Goal: Task Accomplishment & Management: Use online tool/utility

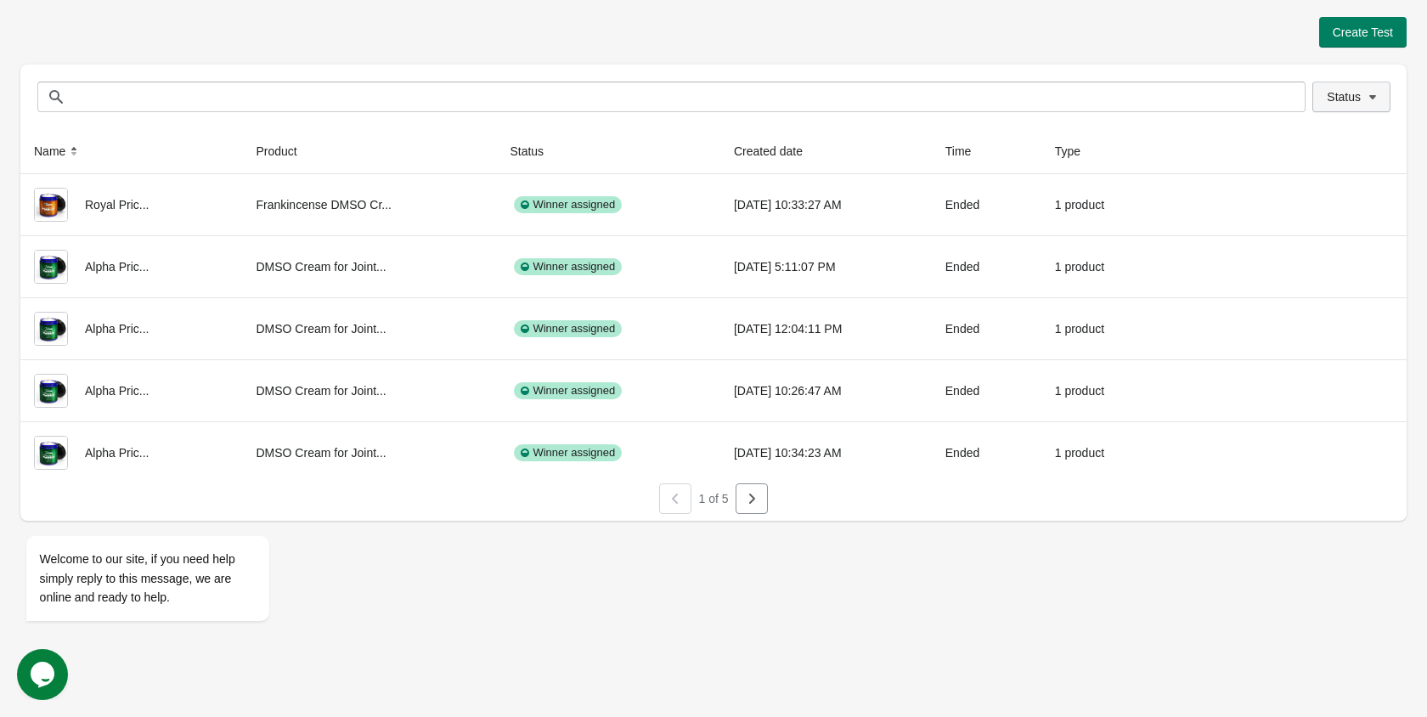
click at [1366, 106] on button "Status" at bounding box center [1352, 97] width 78 height 31
click at [1308, 147] on span at bounding box center [1304, 141] width 15 height 15
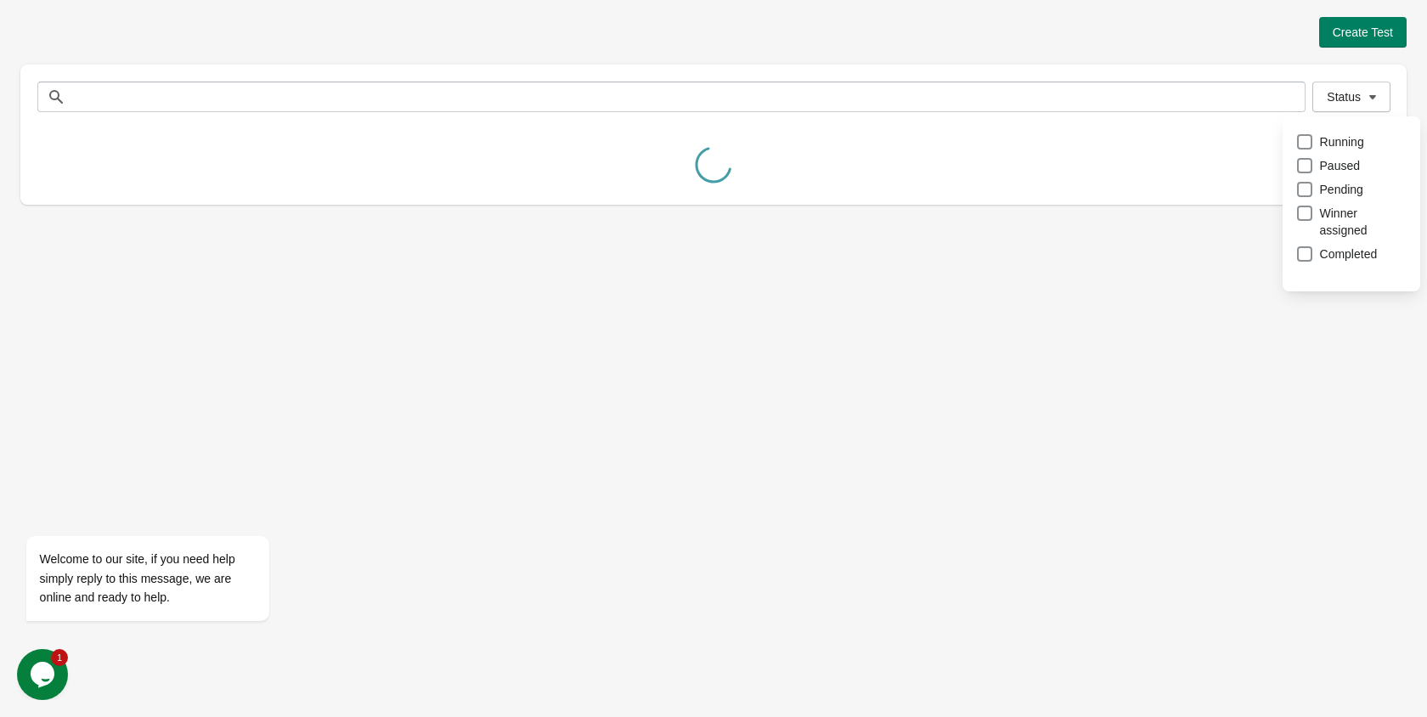
click at [1217, 409] on div "Create Test Status Status Name Product Status Created date Time Type Royal Pric…" at bounding box center [713, 358] width 1427 height 717
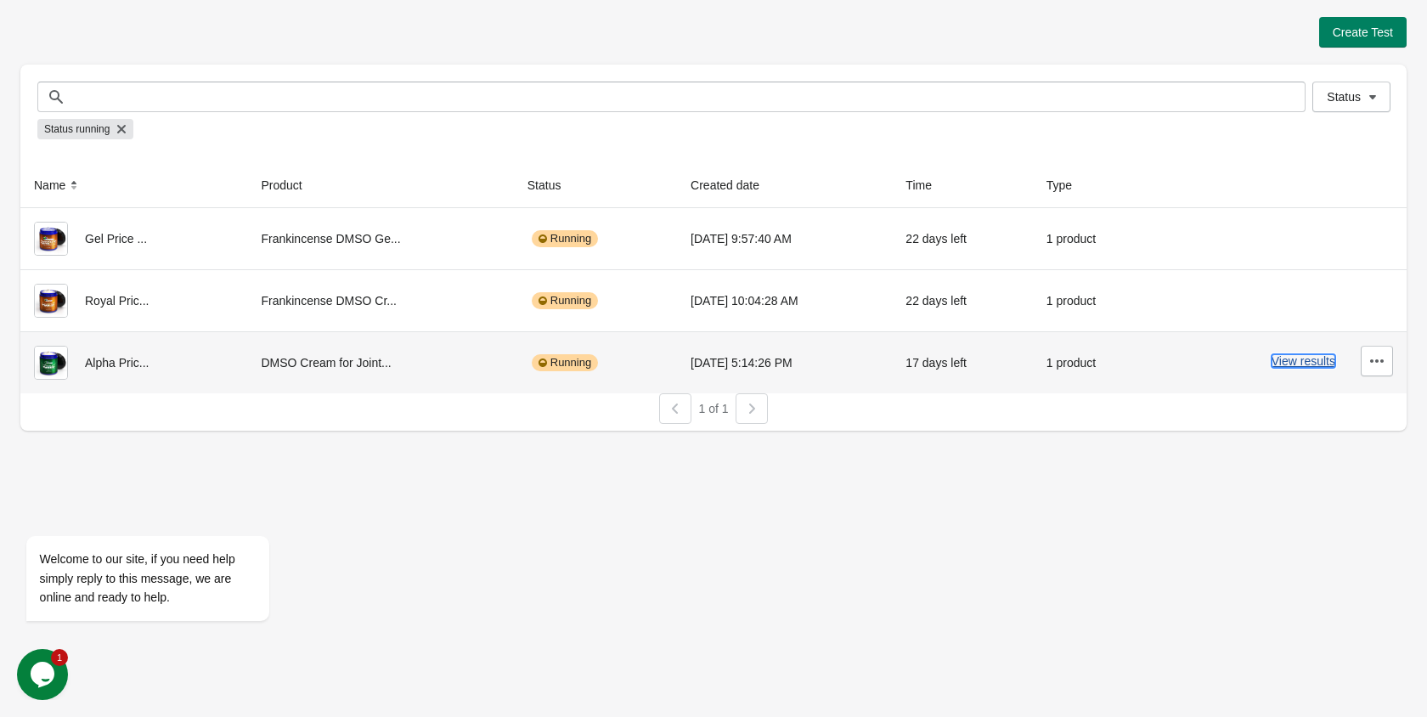
click at [1287, 364] on button "View results" at bounding box center [1304, 361] width 64 height 14
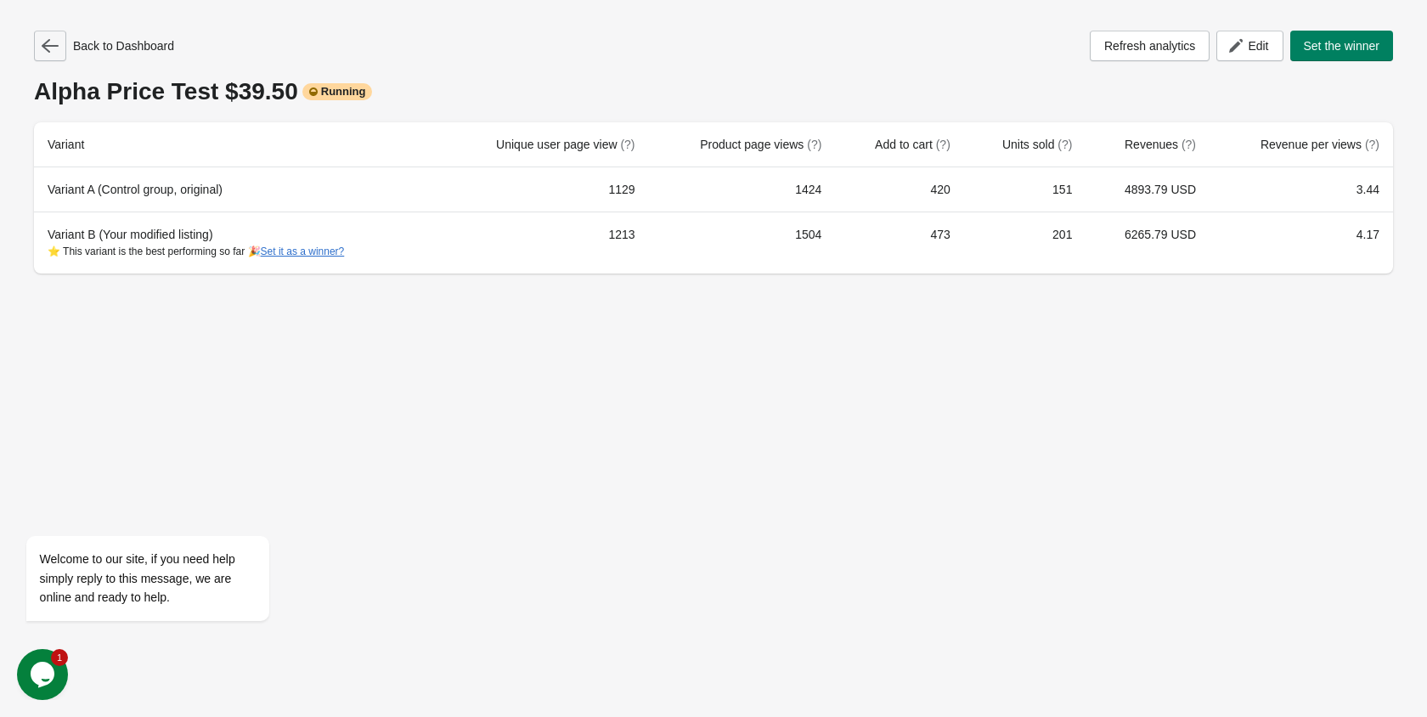
click at [53, 46] on icon "button" at bounding box center [50, 46] width 17 height 14
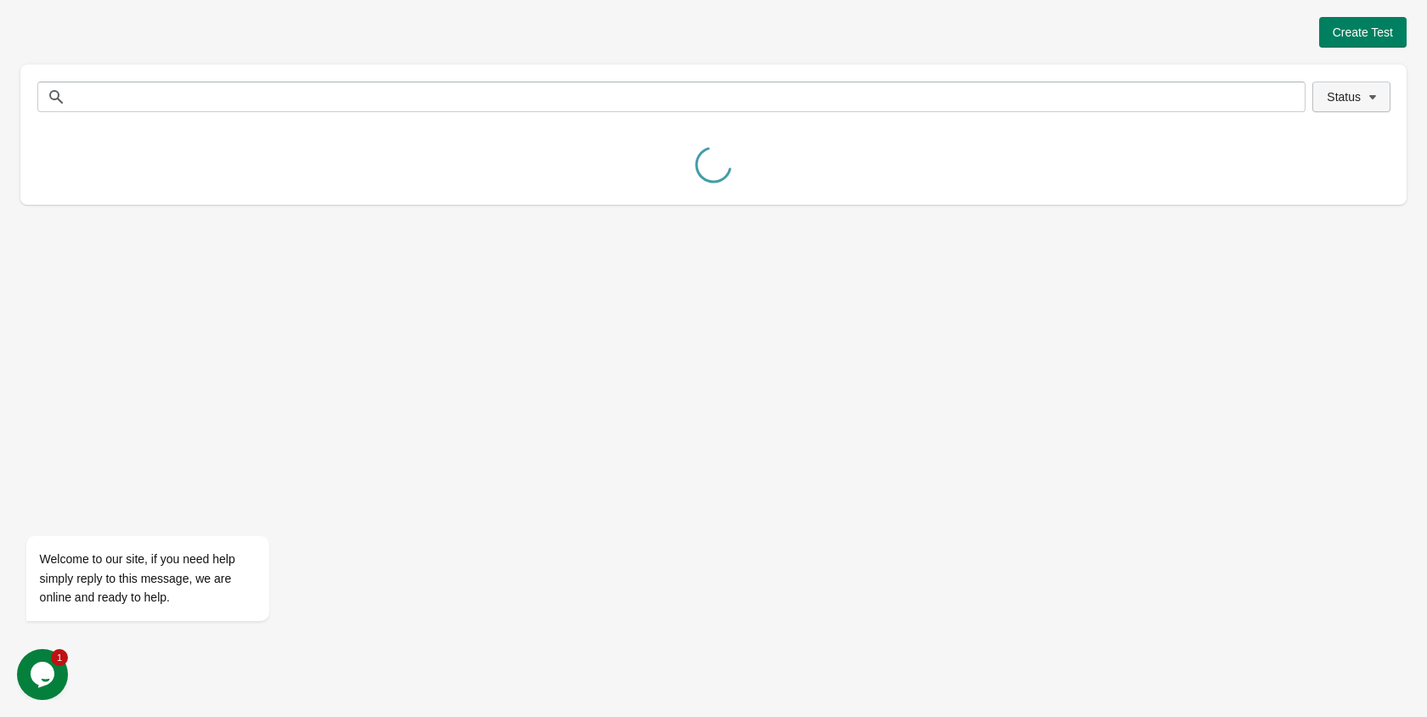
click at [1349, 96] on span "Status" at bounding box center [1344, 97] width 34 height 14
click at [1313, 144] on span at bounding box center [1304, 141] width 17 height 17
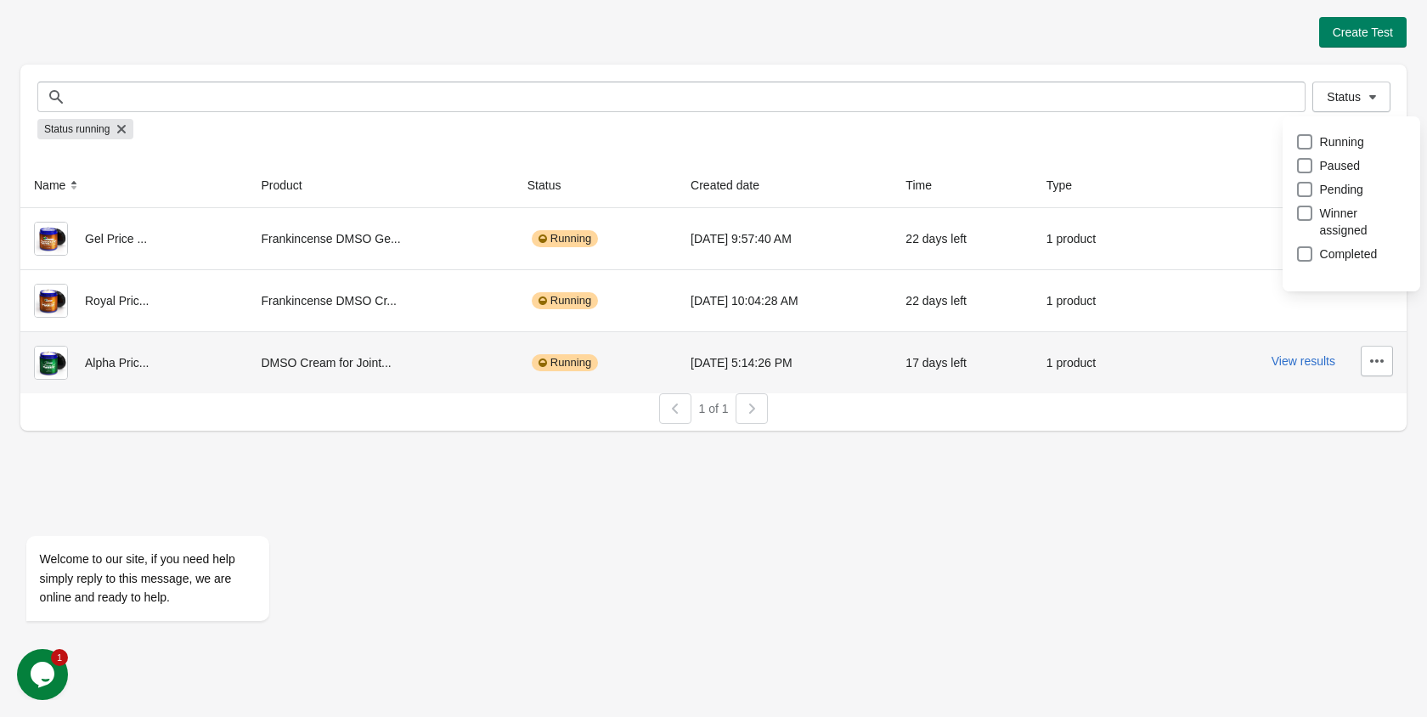
click at [1196, 370] on div "View results" at bounding box center [1281, 361] width 224 height 31
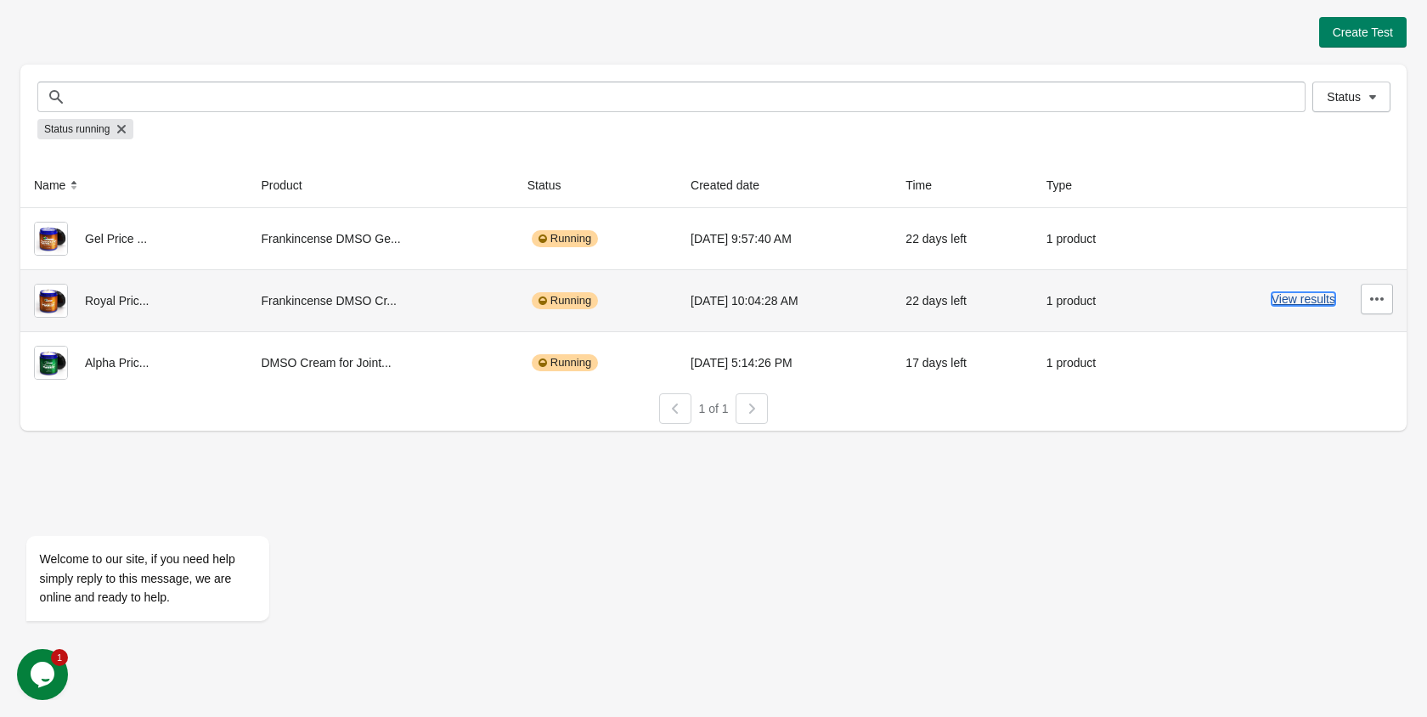
click at [1291, 298] on button "View results" at bounding box center [1304, 299] width 64 height 14
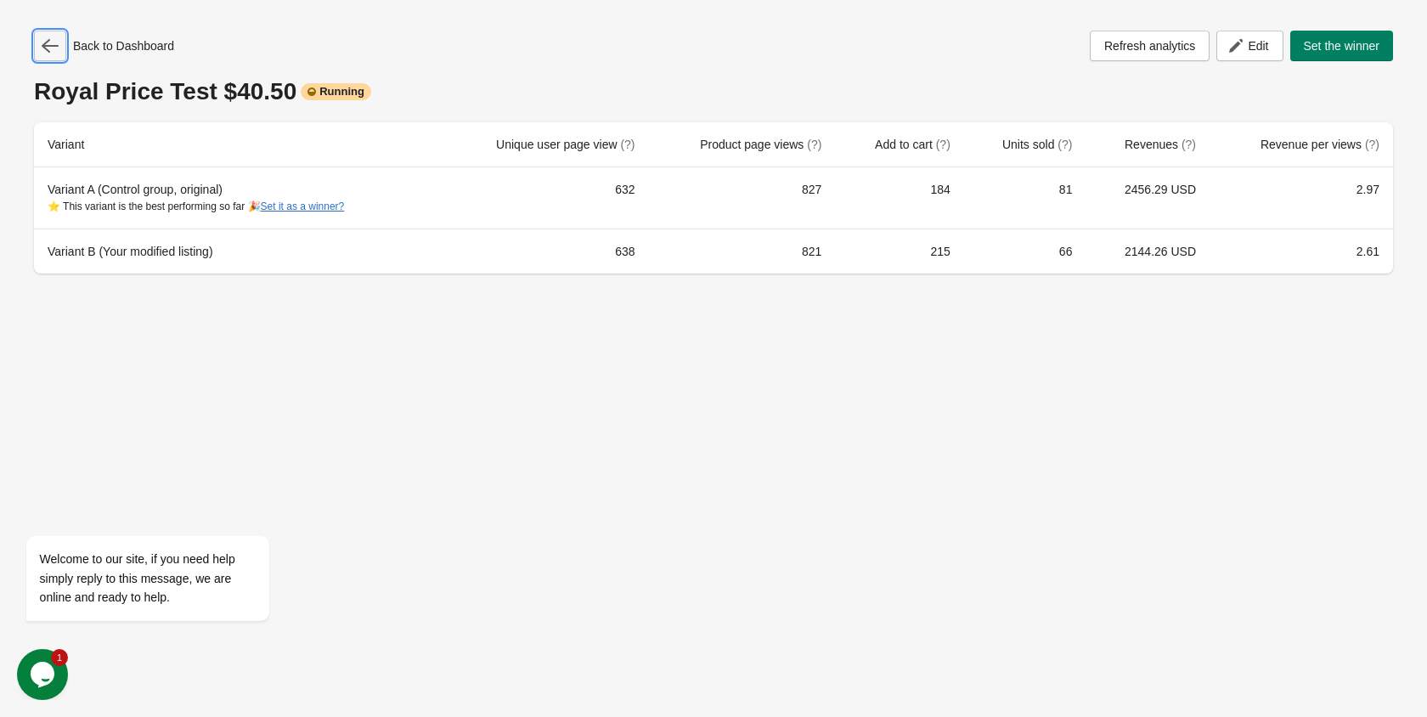
click at [45, 47] on icon "button" at bounding box center [50, 46] width 17 height 14
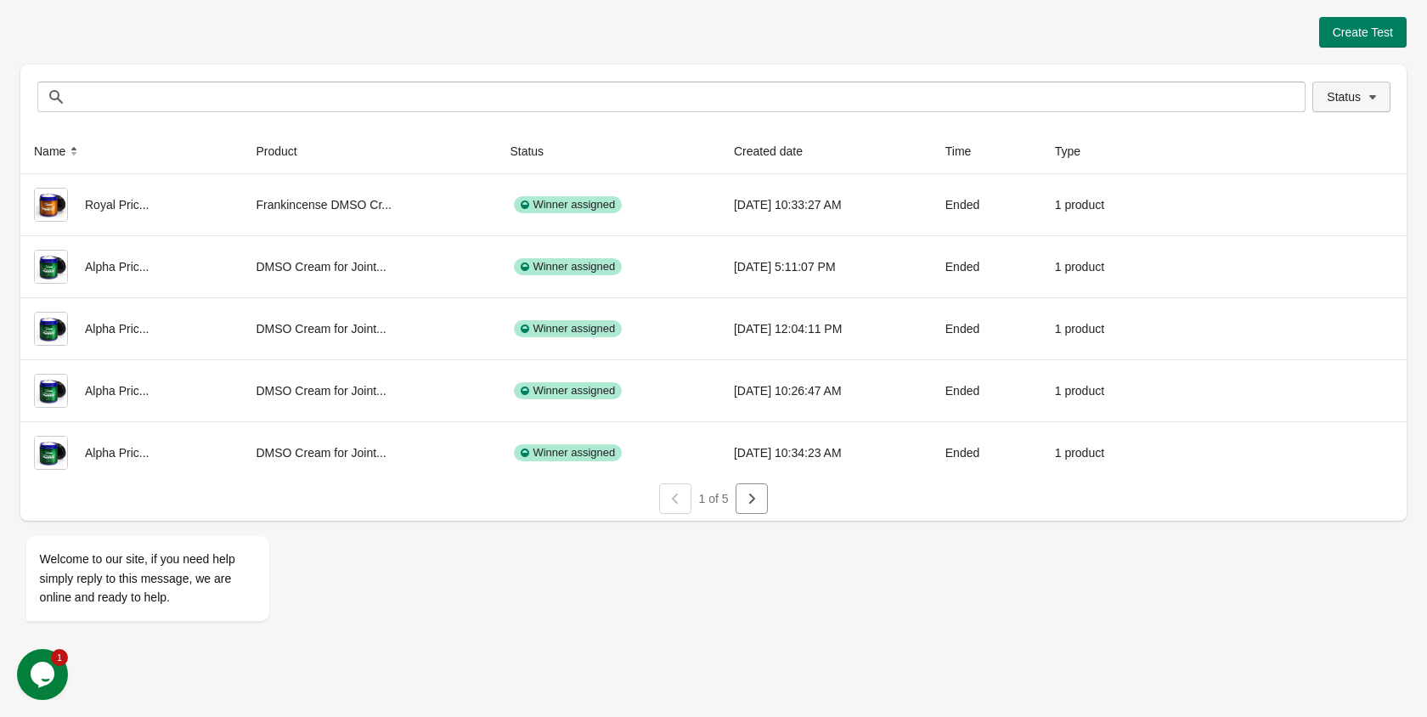
click at [1325, 95] on button "Status" at bounding box center [1352, 97] width 78 height 31
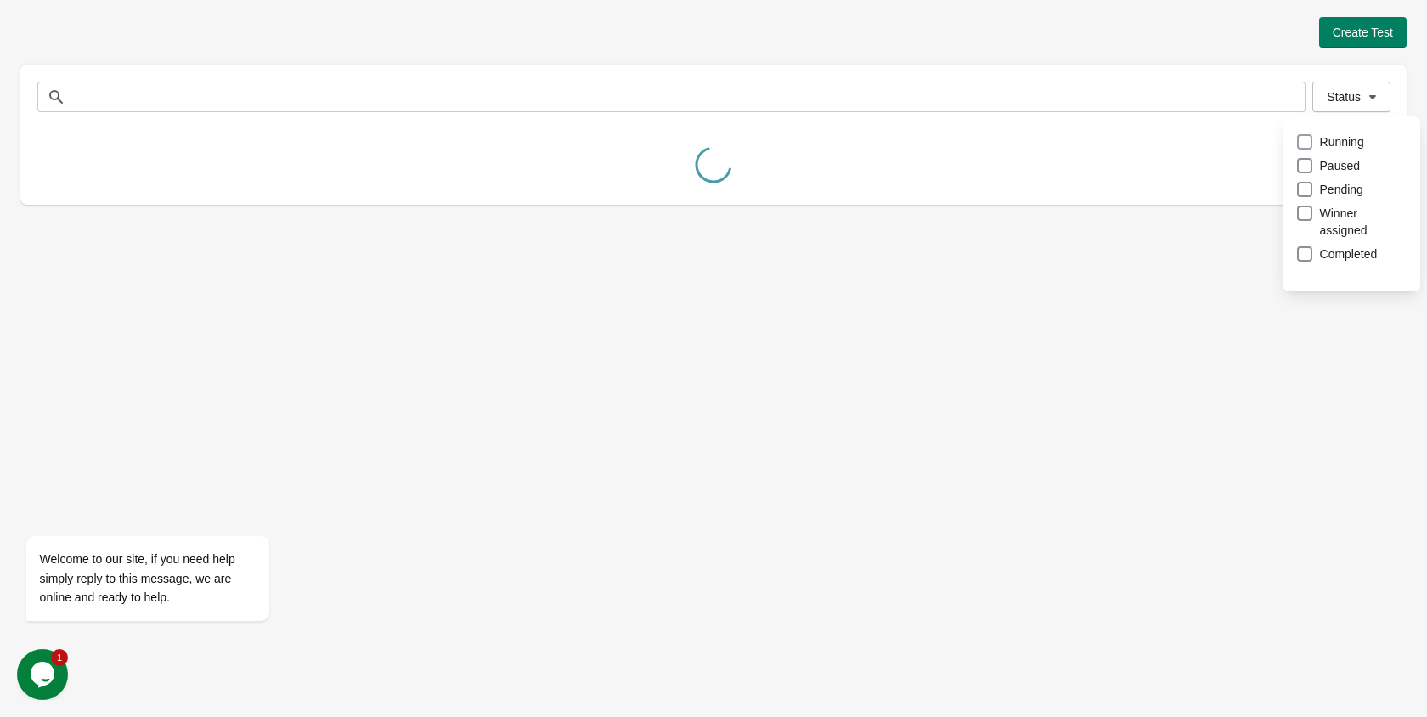
click at [1313, 138] on span at bounding box center [1304, 141] width 17 height 17
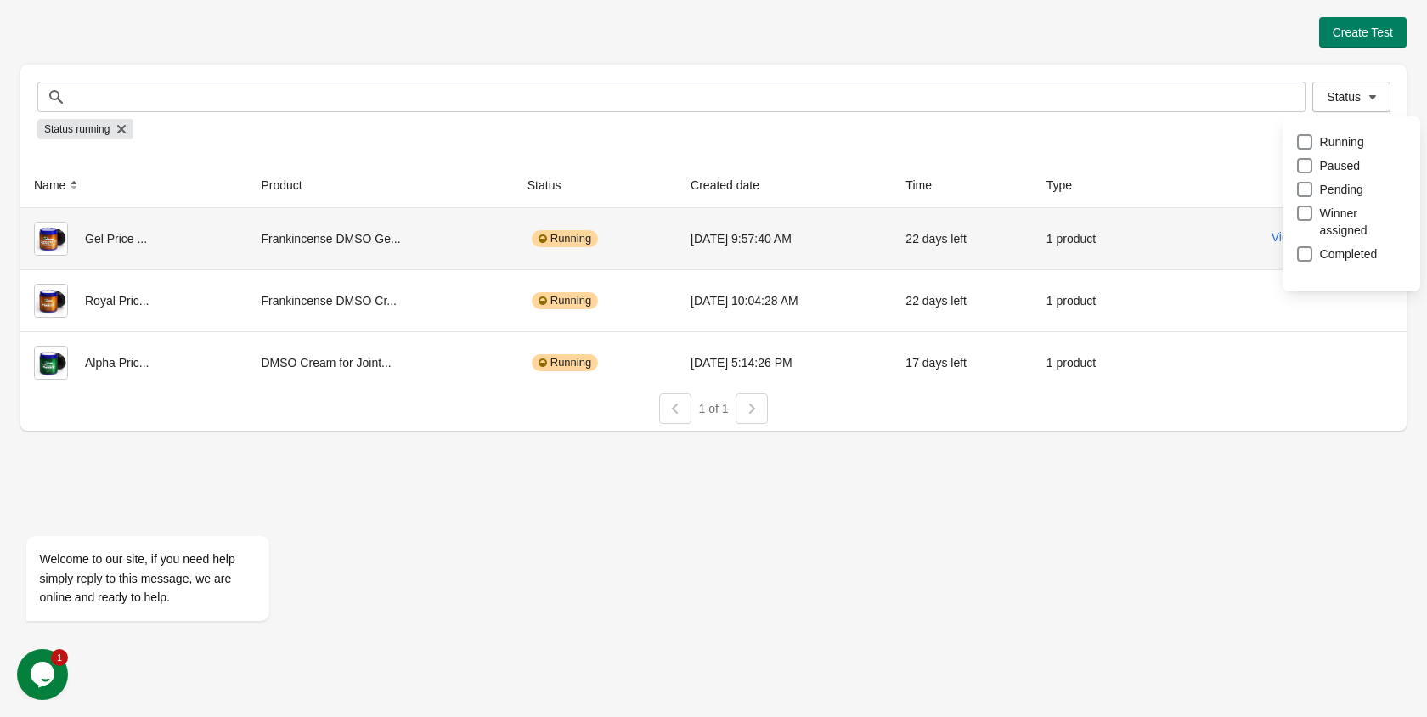
click at [1215, 215] on td "View results" at bounding box center [1280, 238] width 251 height 61
click at [1304, 230] on button "View results" at bounding box center [1304, 237] width 64 height 14
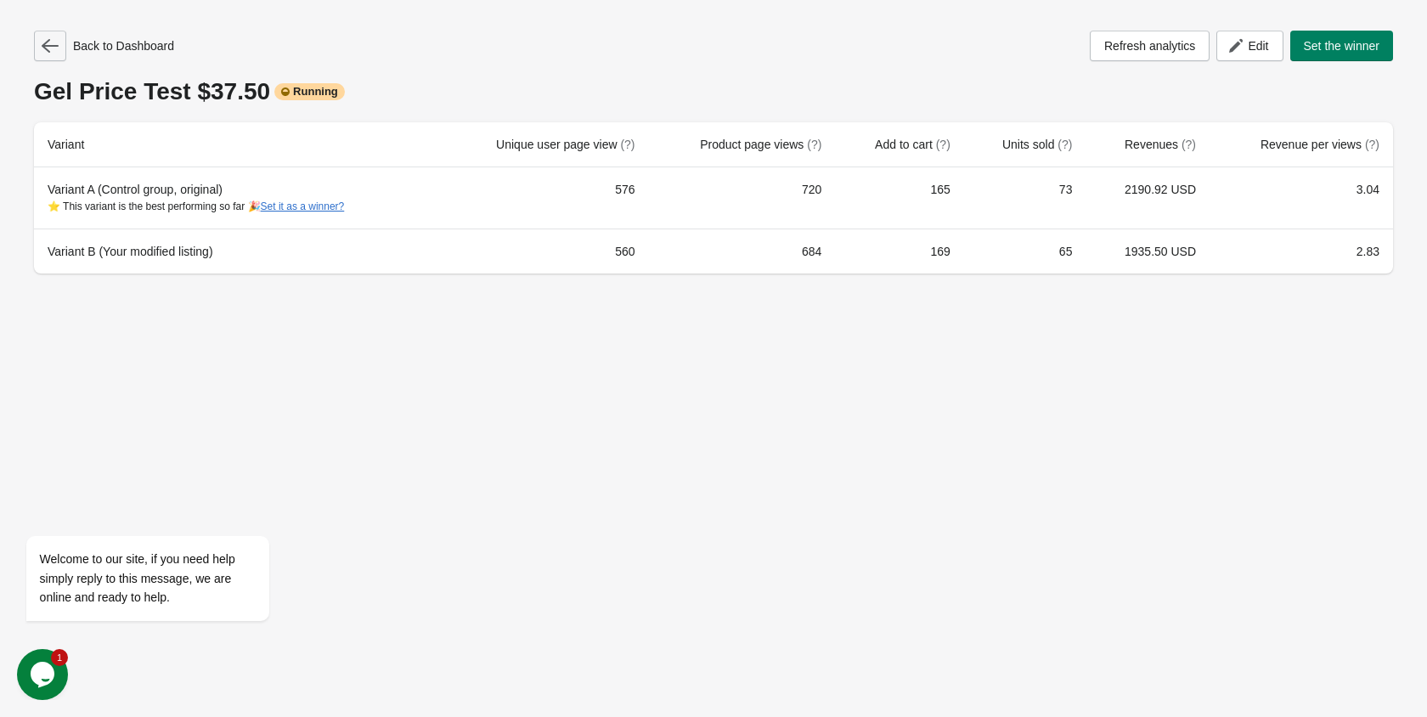
click at [53, 47] on icon "button" at bounding box center [50, 46] width 17 height 14
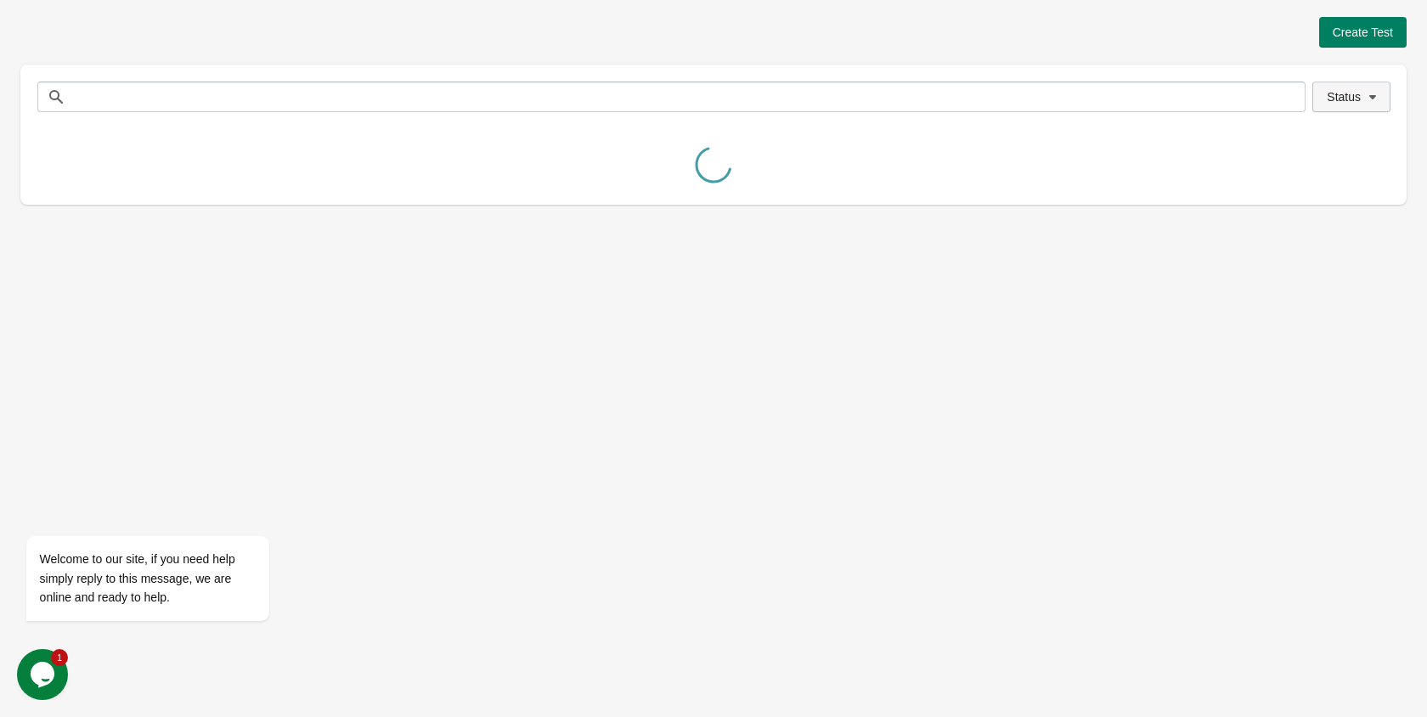
click at [1360, 101] on span "Status" at bounding box center [1344, 97] width 34 height 14
click at [1302, 149] on span at bounding box center [1304, 141] width 15 height 15
click at [1198, 227] on div "Create Test Status Status Name Product Status Created date Time Type Royal Pric…" at bounding box center [713, 358] width 1427 height 717
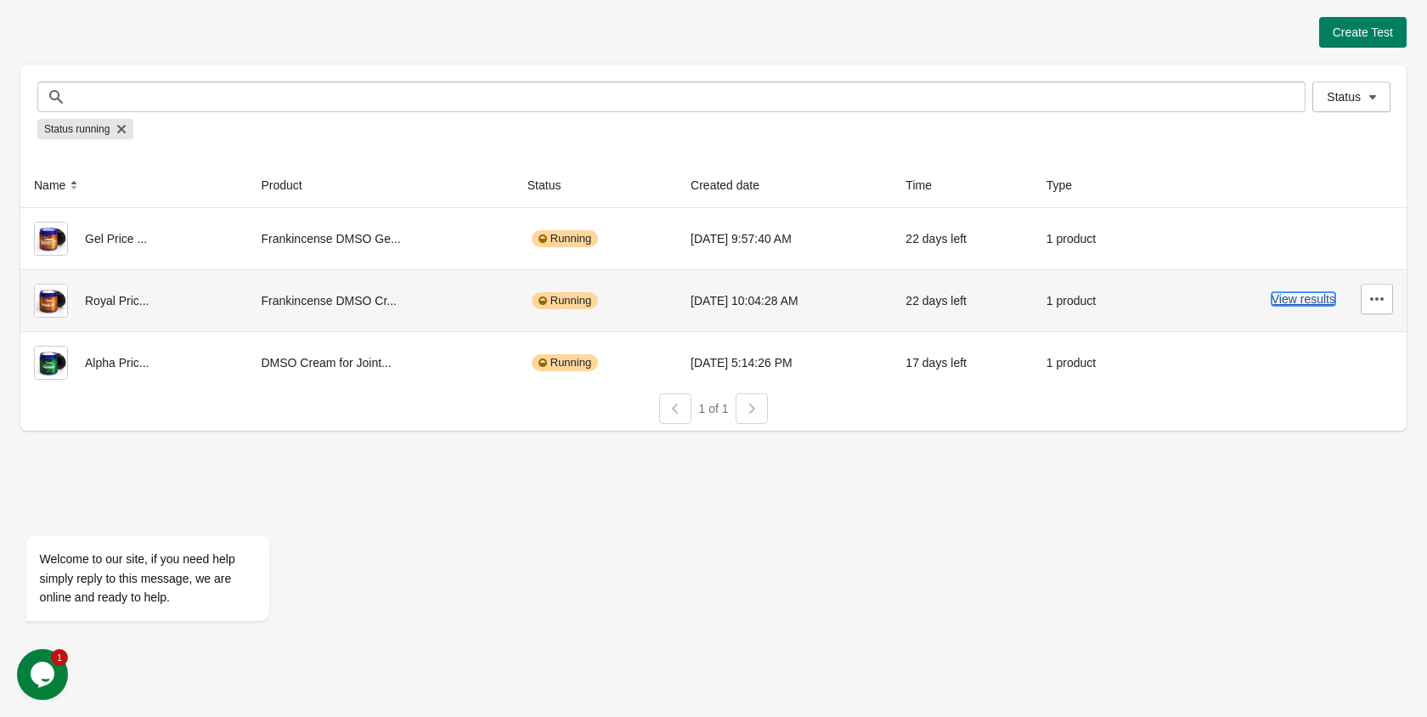
click at [1296, 295] on button "View results" at bounding box center [1304, 299] width 64 height 14
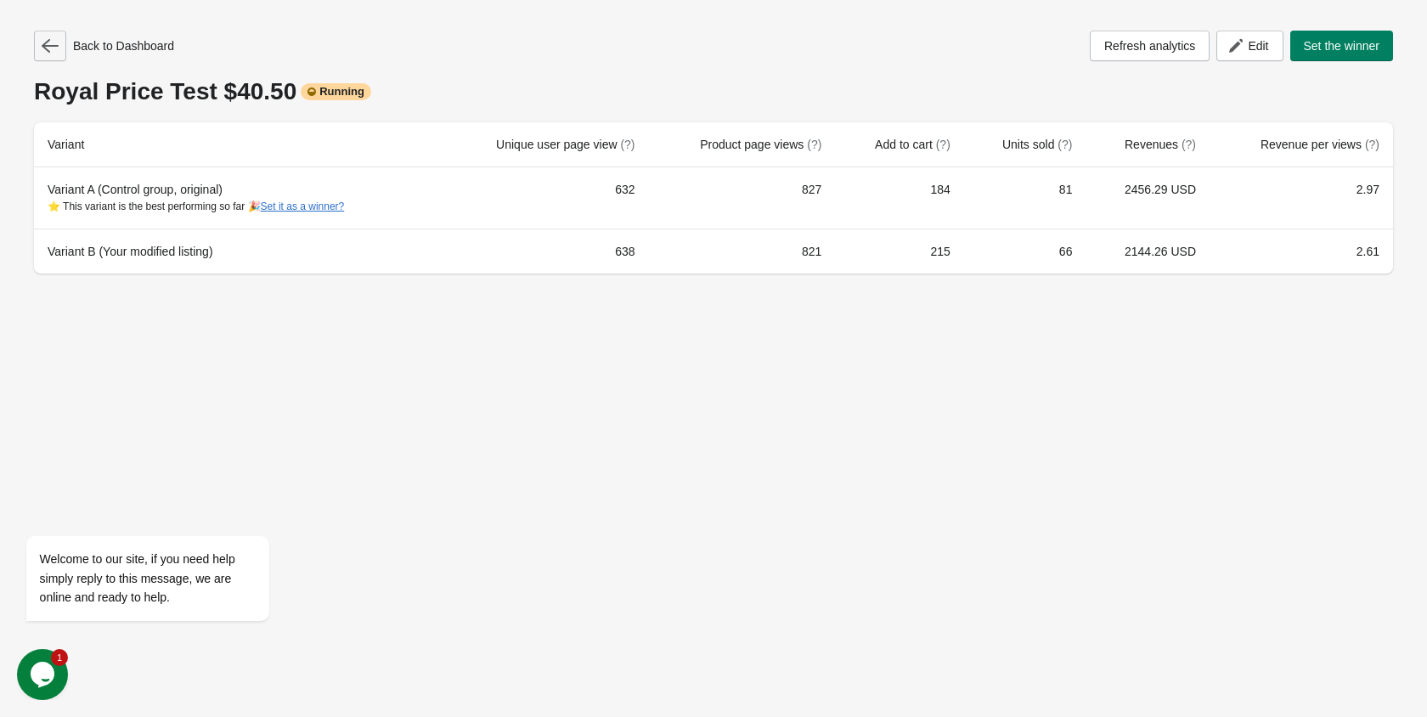
click at [42, 50] on icon "button" at bounding box center [50, 45] width 17 height 17
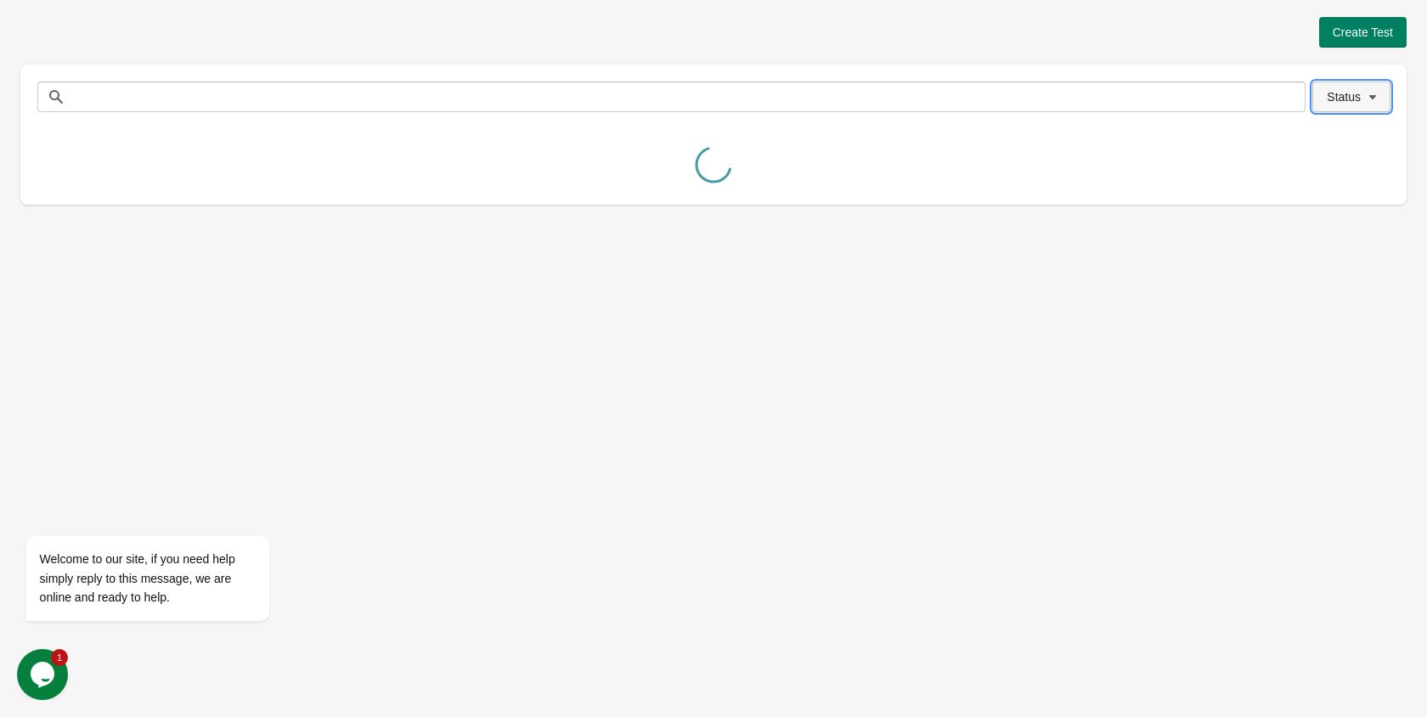
click at [1327, 104] on button "Status" at bounding box center [1352, 97] width 78 height 31
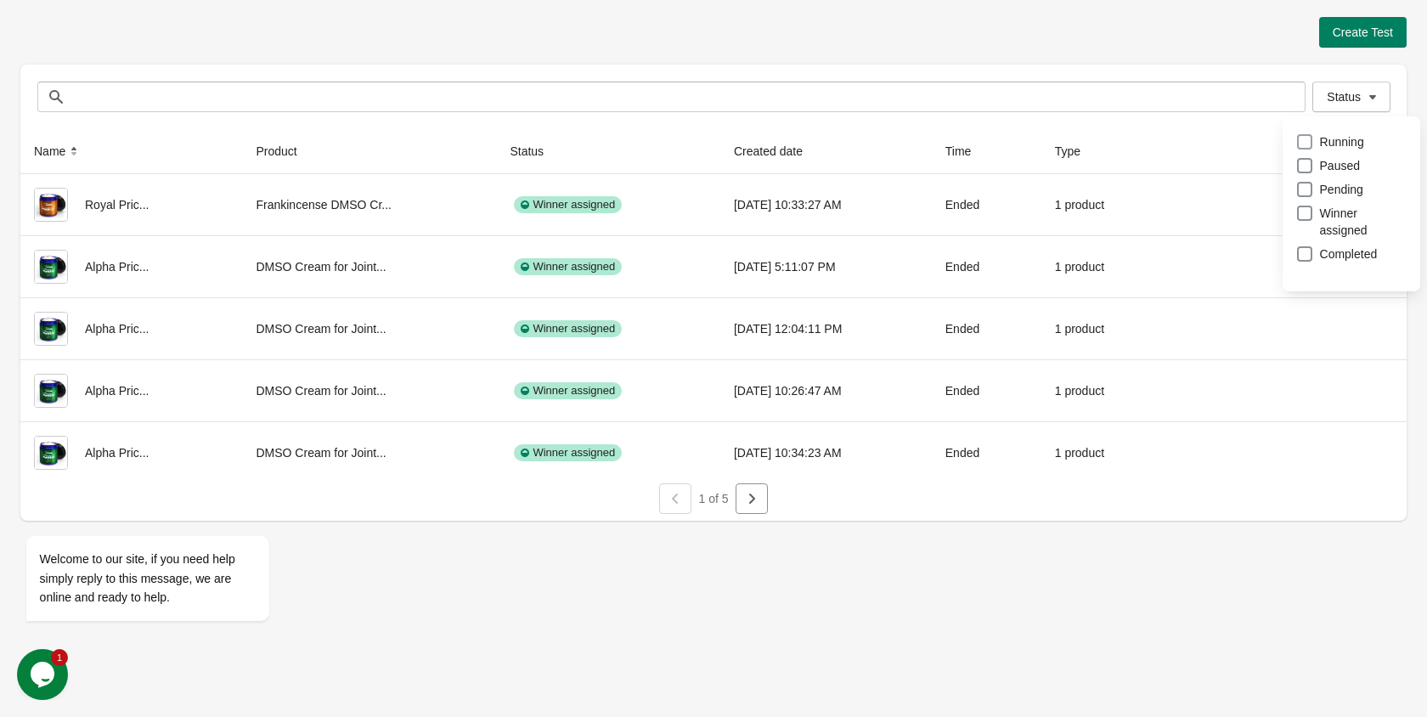
click at [1317, 135] on label "Running" at bounding box center [1330, 142] width 68 height 24
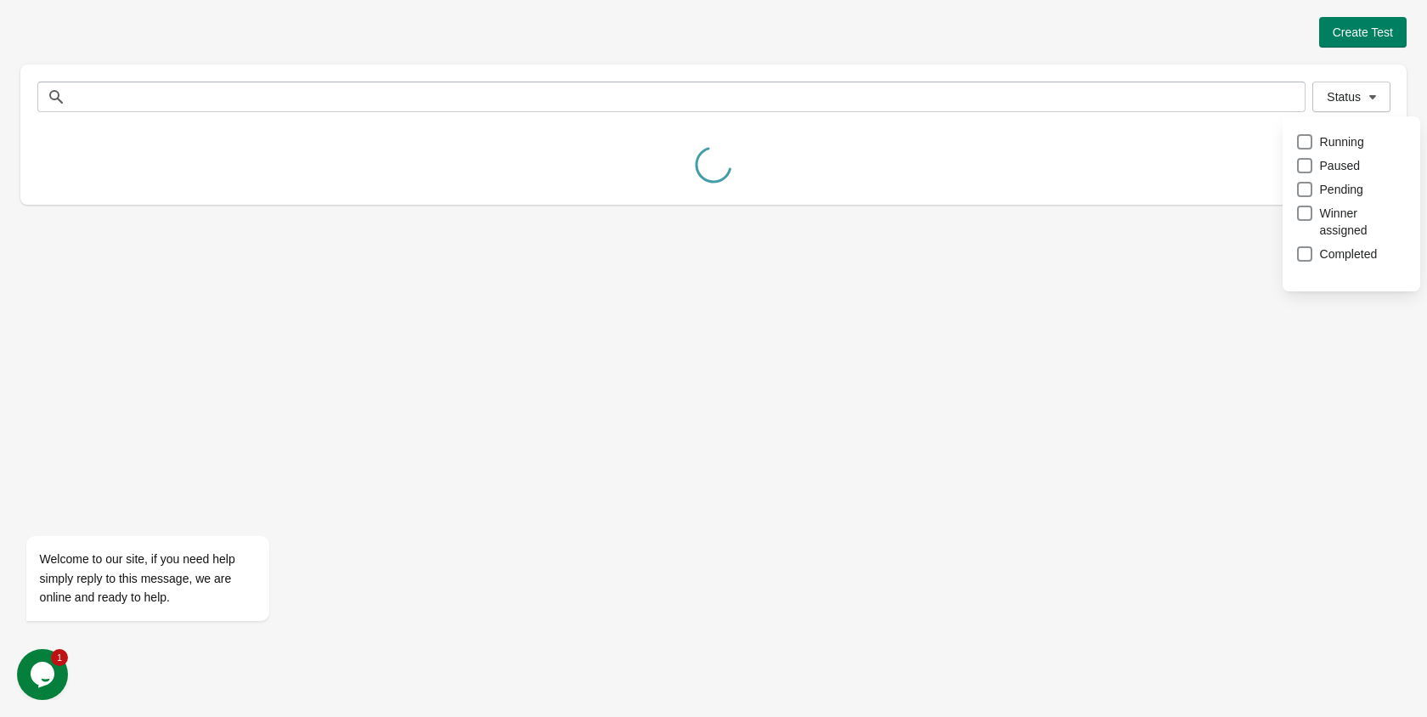
click at [1210, 167] on div "Name Product Status Created date Time Type Royal Pric... Frankincense DMSO Cr..…" at bounding box center [713, 167] width 1387 height 76
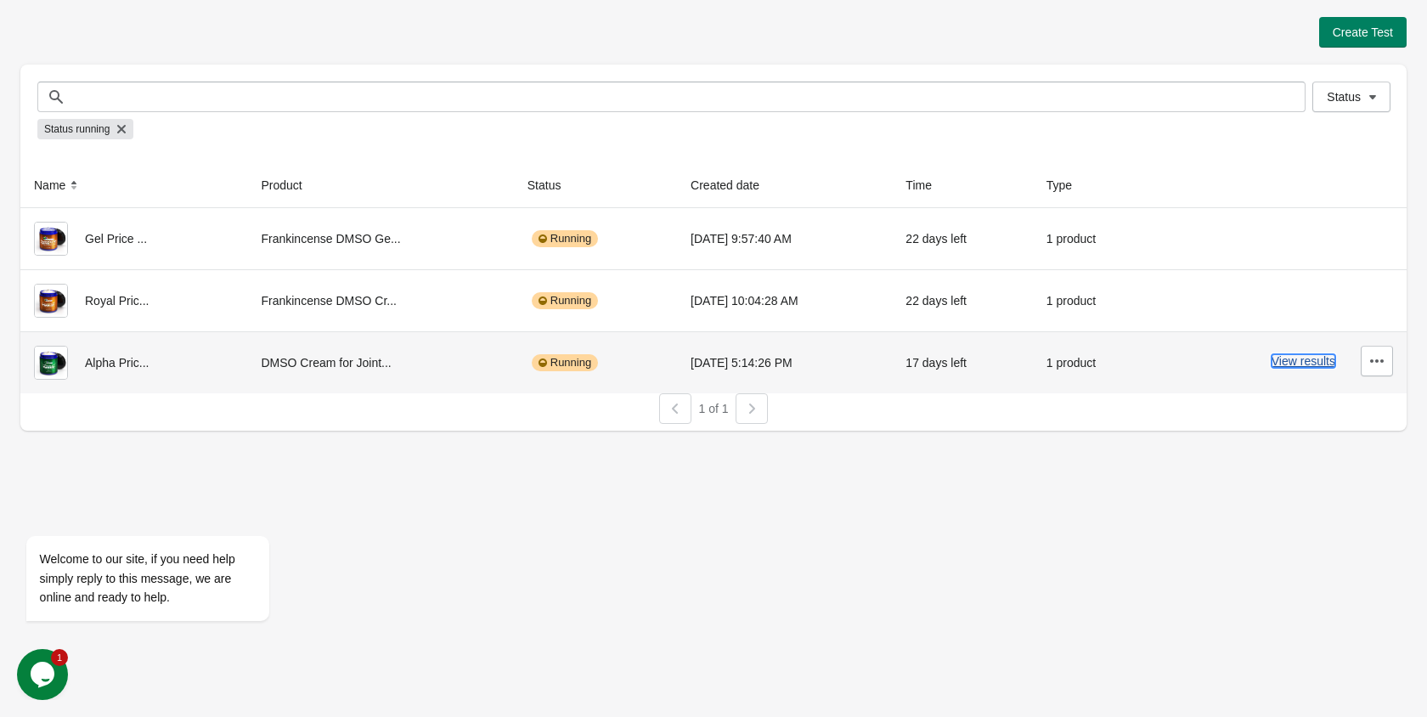
click at [1284, 360] on button "View results" at bounding box center [1304, 361] width 64 height 14
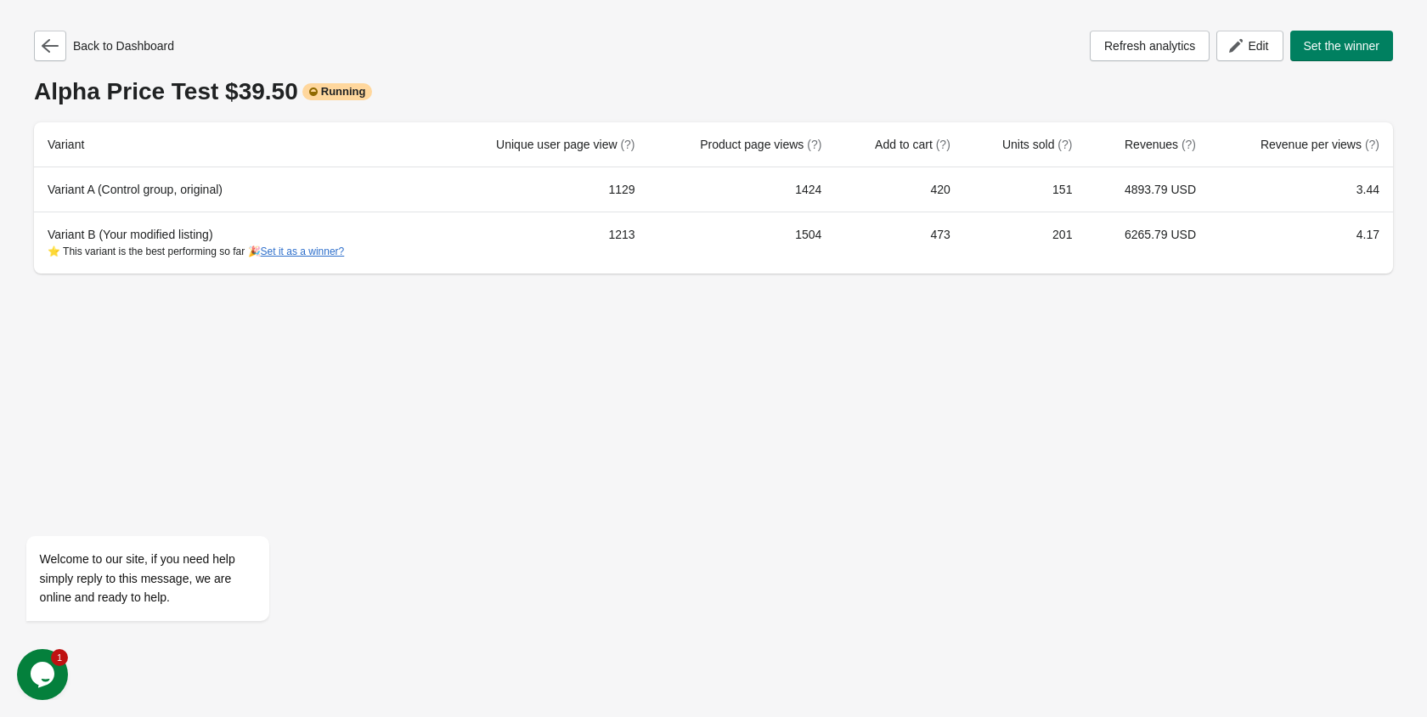
click at [1365, 354] on div "Back to Dashboard Refresh analytics Edit Set the winner Alpha Price Test $39.50…" at bounding box center [713, 358] width 1427 height 717
click at [45, 54] on button "button" at bounding box center [50, 46] width 32 height 31
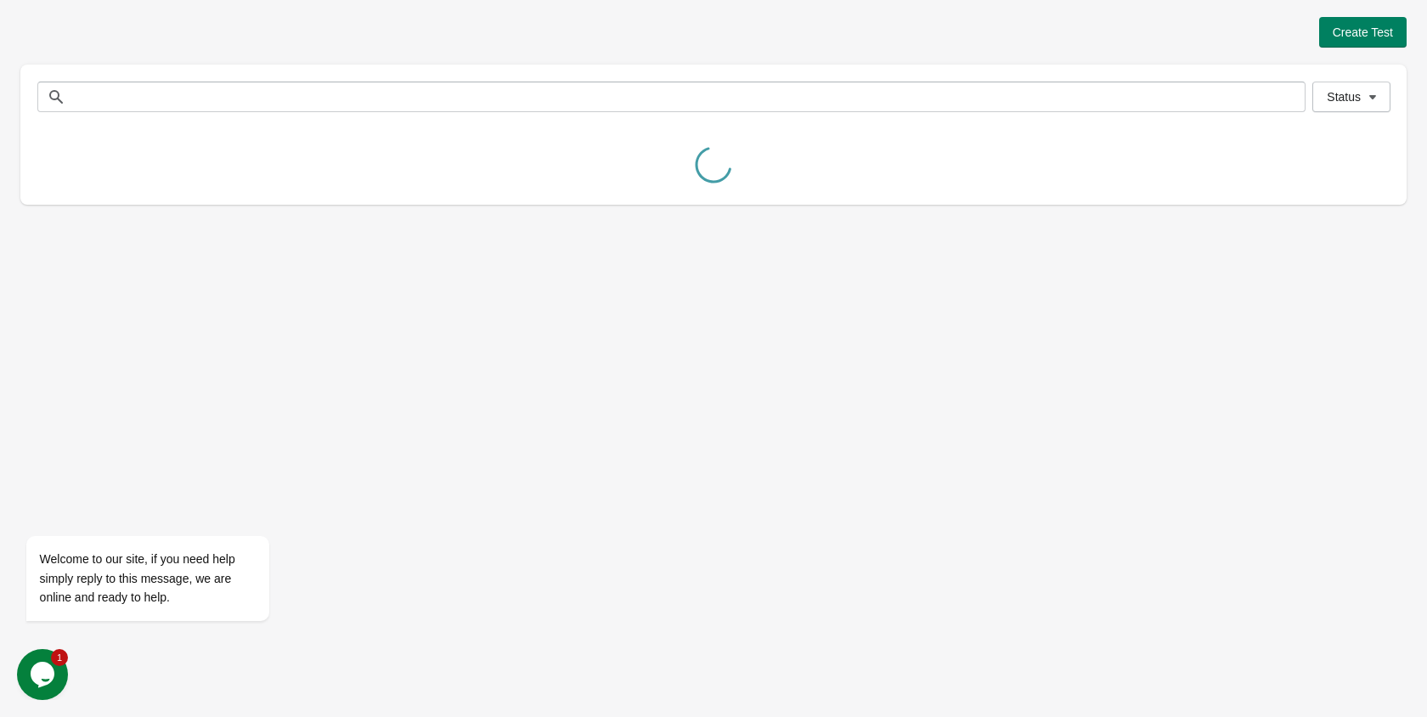
click at [50, 46] on div "Create Test" at bounding box center [713, 32] width 1387 height 31
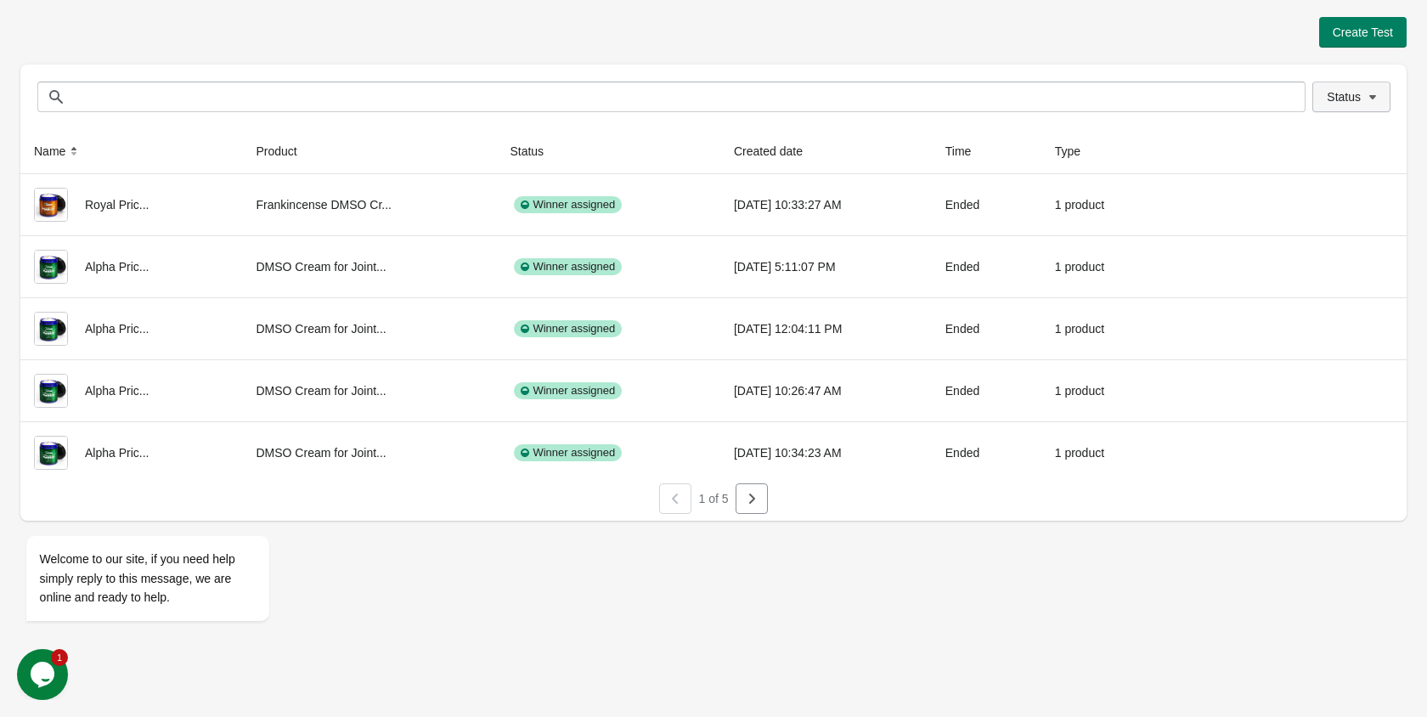
click at [1324, 99] on button "Status" at bounding box center [1352, 97] width 78 height 31
click at [1307, 143] on span at bounding box center [1304, 141] width 15 height 15
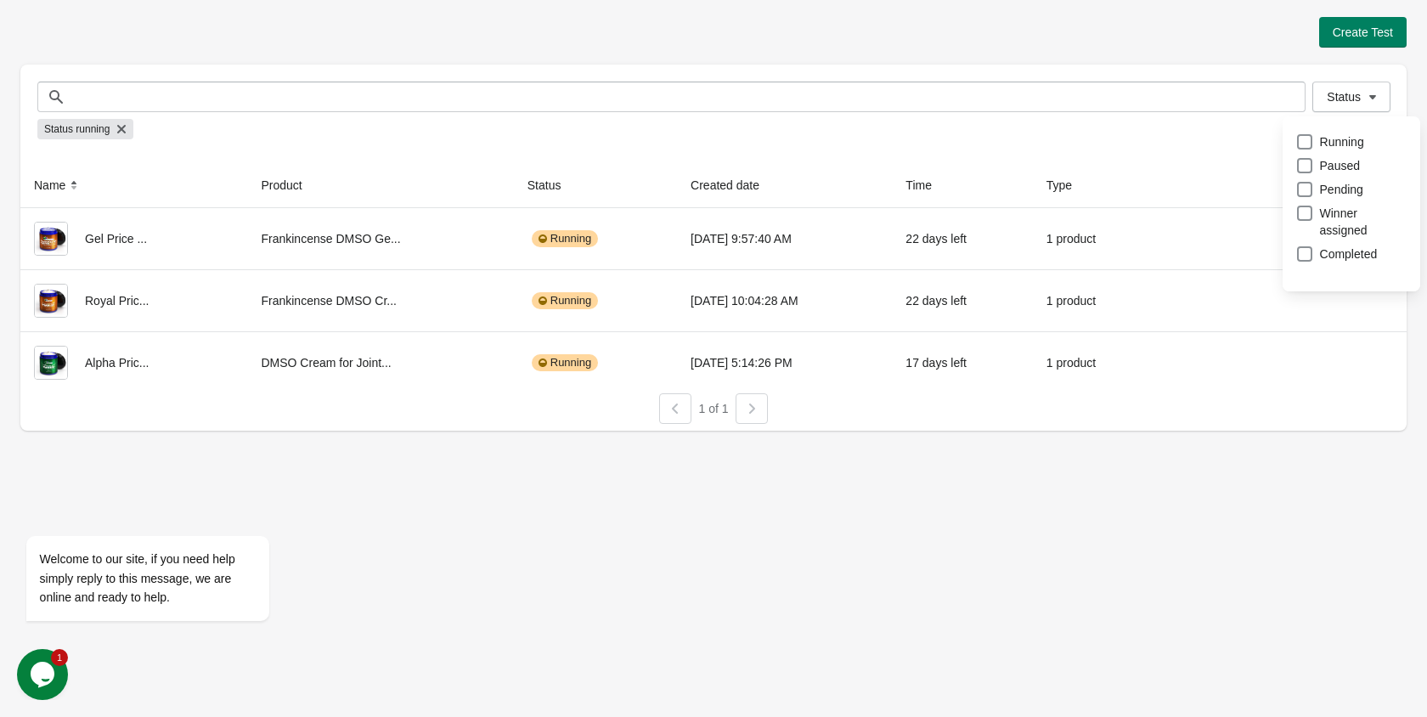
click at [1104, 464] on div "Create Test Status Status Status running Name Product Status Created date Time …" at bounding box center [713, 358] width 1427 height 717
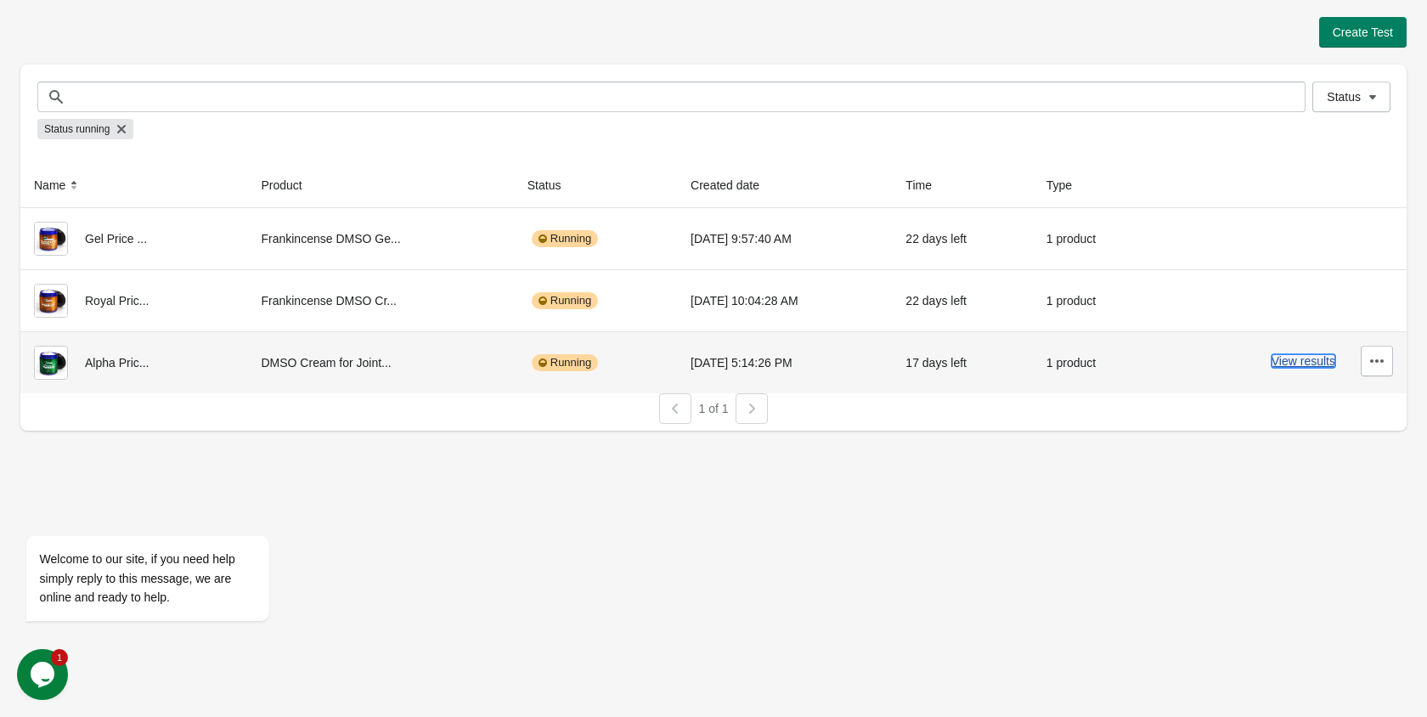
click at [1299, 356] on button "View results" at bounding box center [1304, 361] width 64 height 14
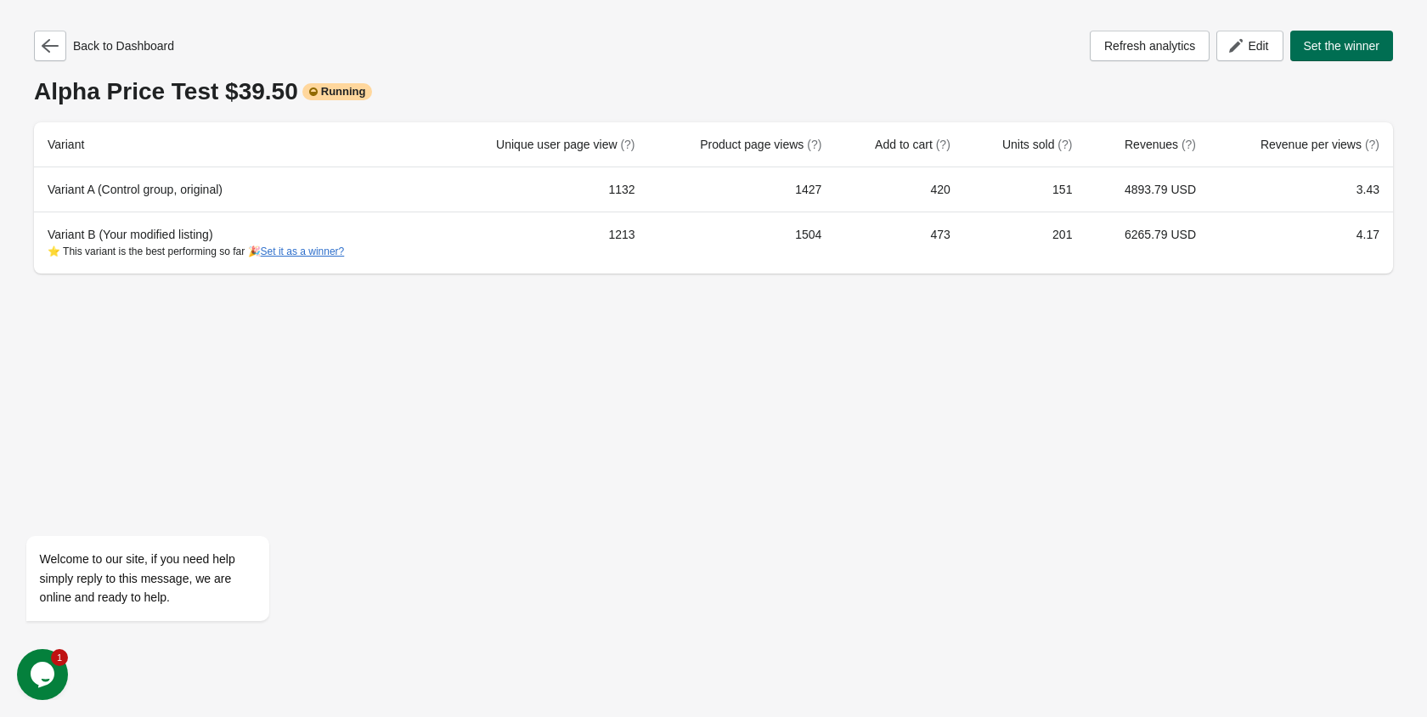
click at [1347, 45] on span "Set the winner" at bounding box center [1342, 46] width 76 height 14
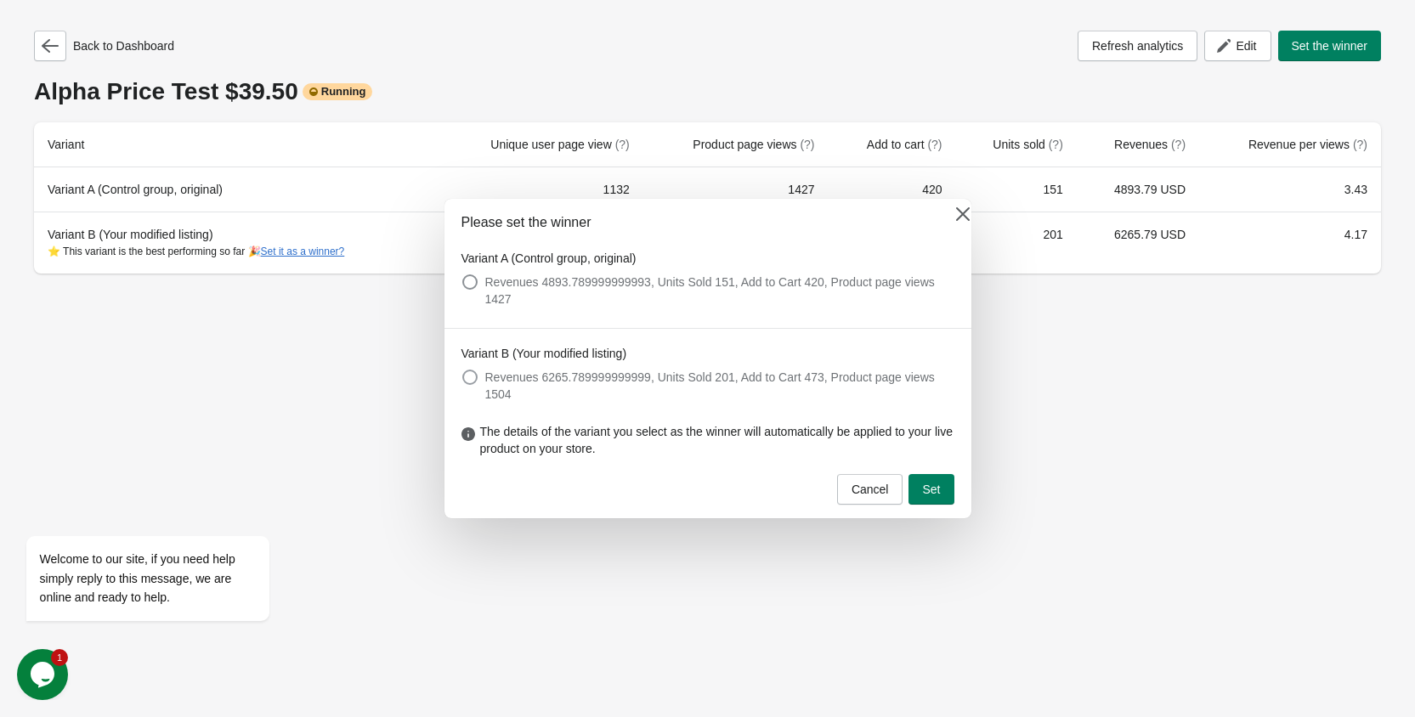
click at [629, 381] on span "Revenues 6265.789999999999, Units Sold 201, Add to Cart 473, Product page views…" at bounding box center [719, 386] width 469 height 34
click at [946, 476] on button "Set" at bounding box center [930, 489] width 45 height 31
